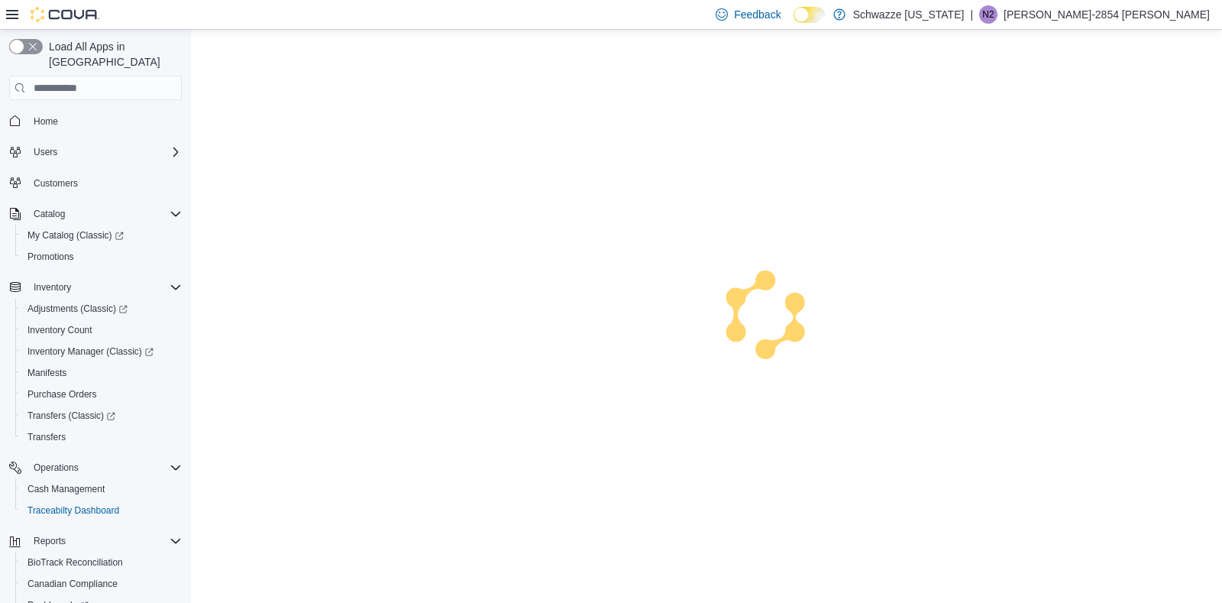
scroll to position [108, 0]
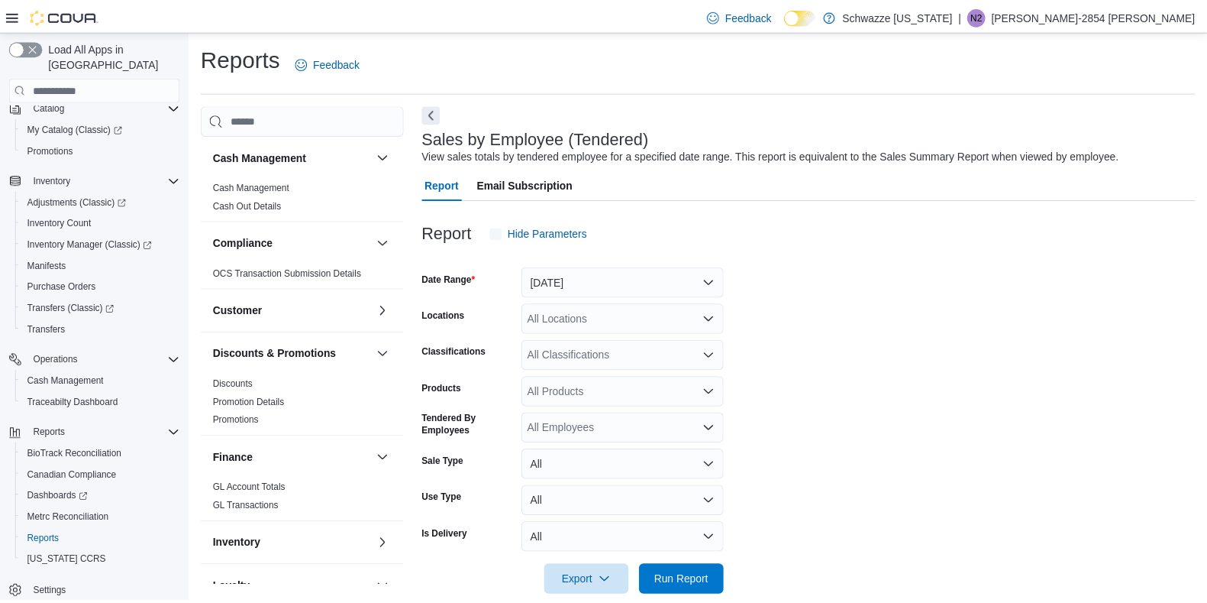
scroll to position [24, 0]
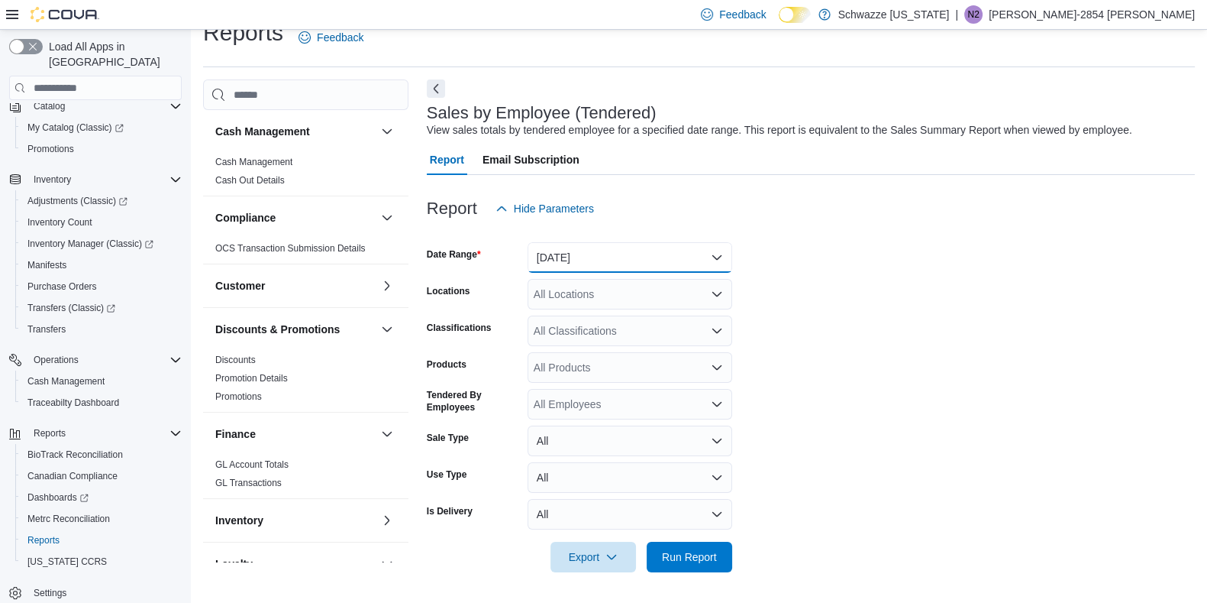
click at [664, 257] on button "[DATE]" at bounding box center [630, 257] width 205 height 31
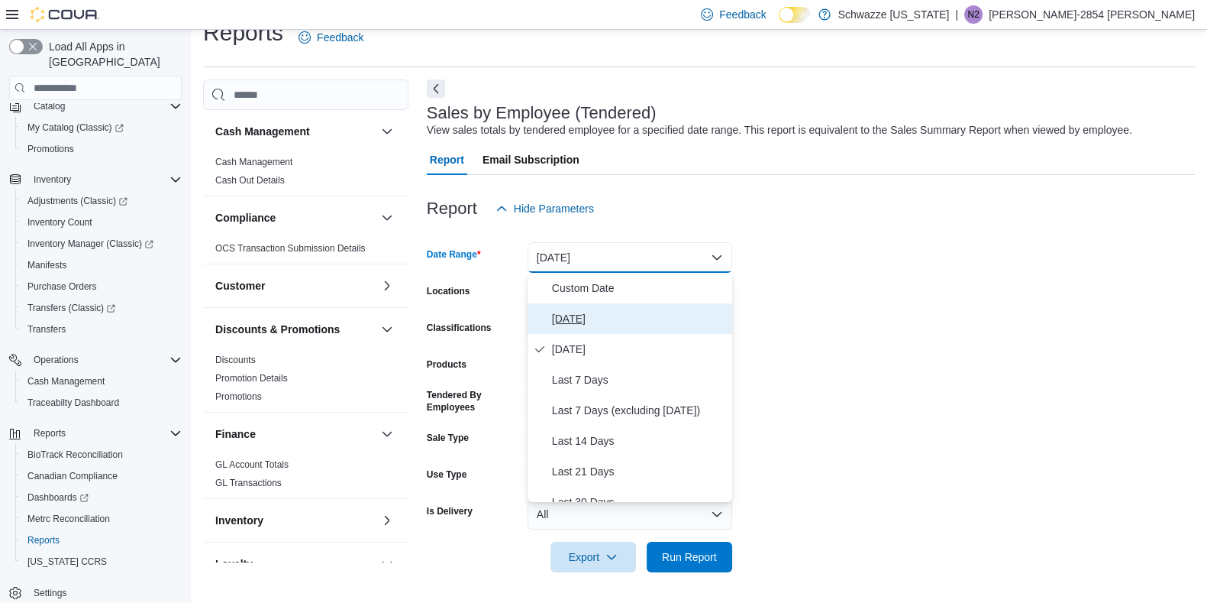
click at [611, 324] on span "[DATE]" at bounding box center [639, 318] width 174 height 18
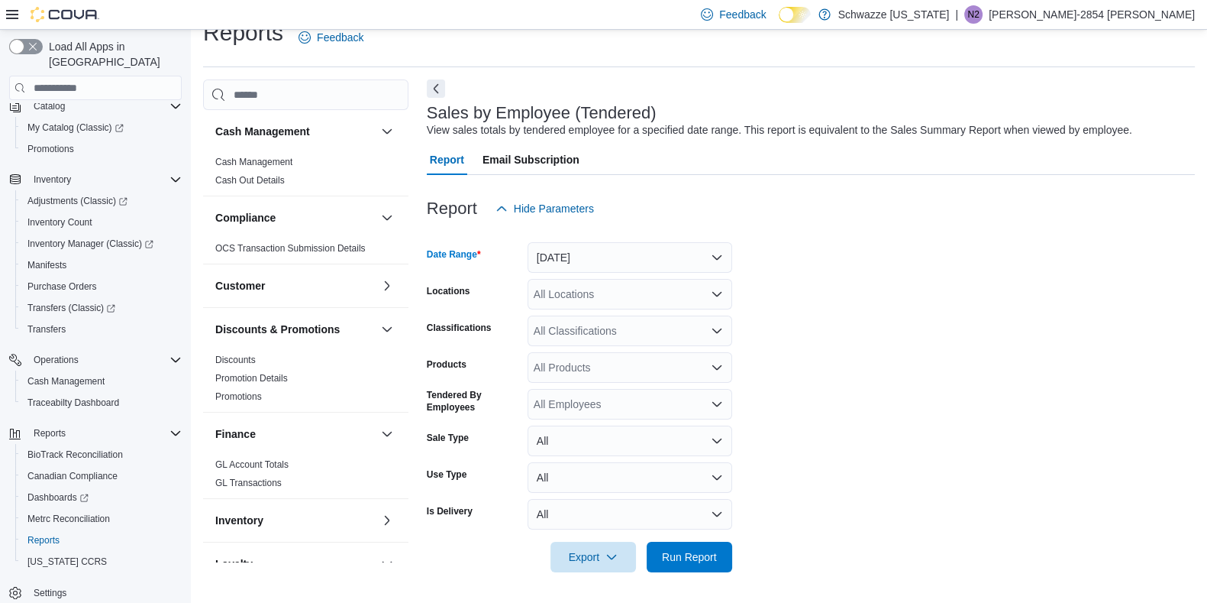
click at [651, 294] on div "All Locations" at bounding box center [630, 294] width 205 height 31
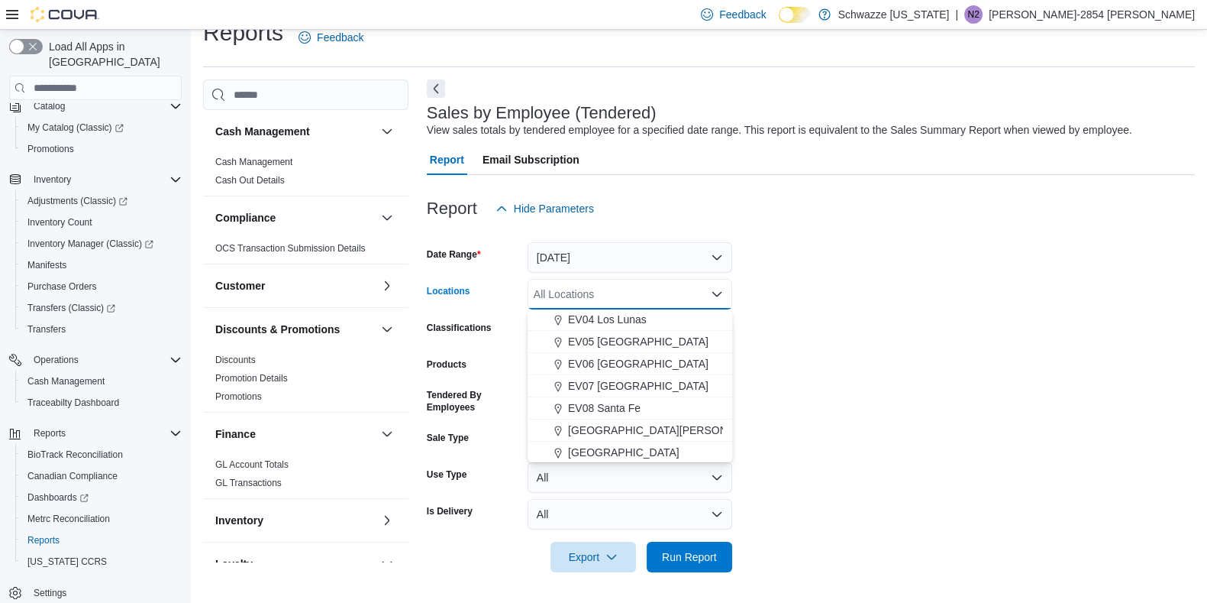
scroll to position [139, 0]
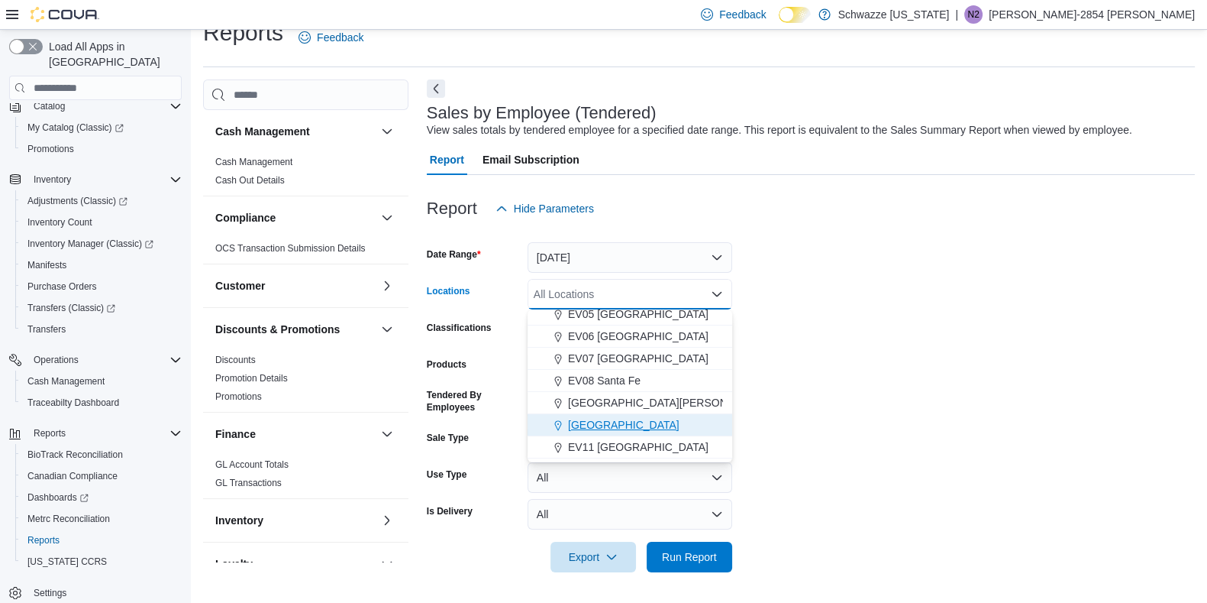
click at [651, 425] on span "[GEOGRAPHIC_DATA]" at bounding box center [623, 424] width 111 height 15
click at [858, 402] on form "Date Range [DATE] Locations EV10 [GEOGRAPHIC_DATA] Combo box. Selected. [GEOGRA…" at bounding box center [811, 398] width 768 height 348
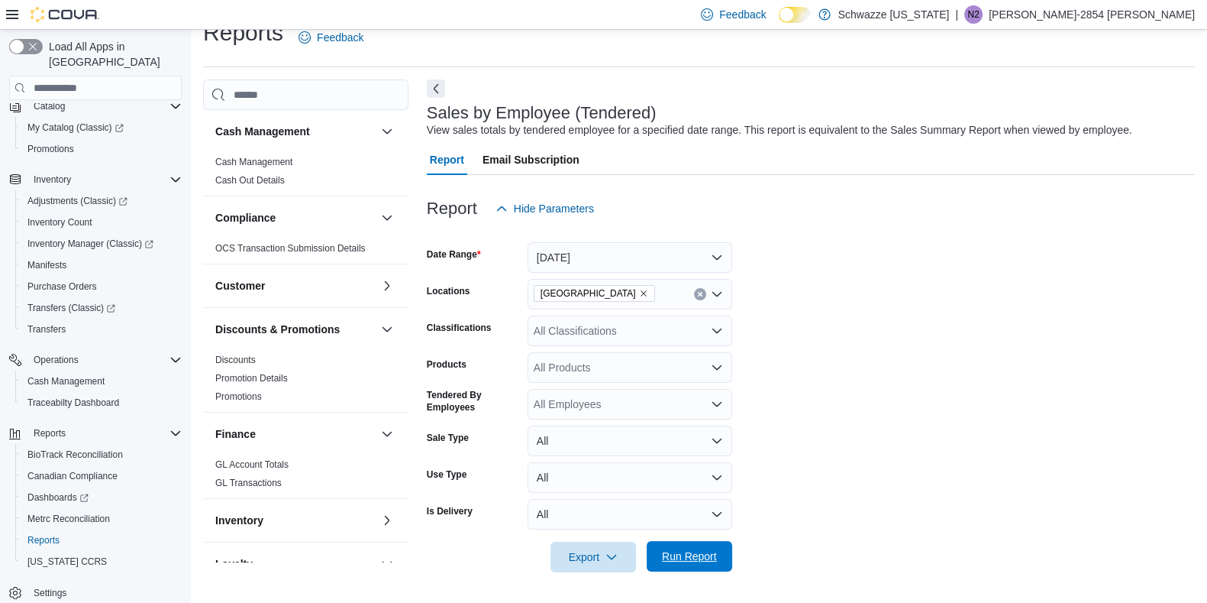
click at [701, 562] on span "Run Report" at bounding box center [689, 555] width 55 height 15
